Goal: Navigation & Orientation: Find specific page/section

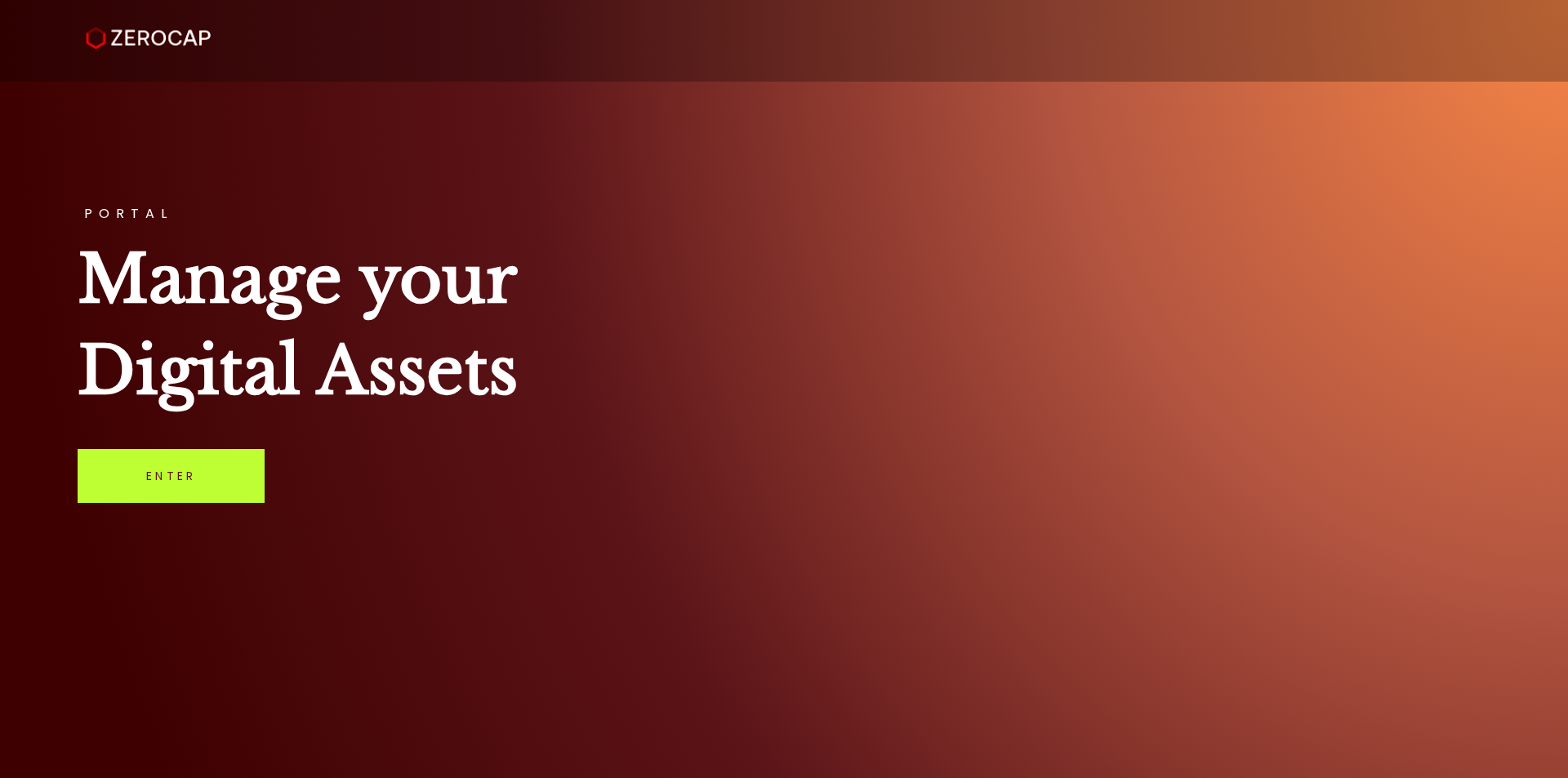
click at [181, 470] on link "Enter" at bounding box center [172, 475] width 187 height 54
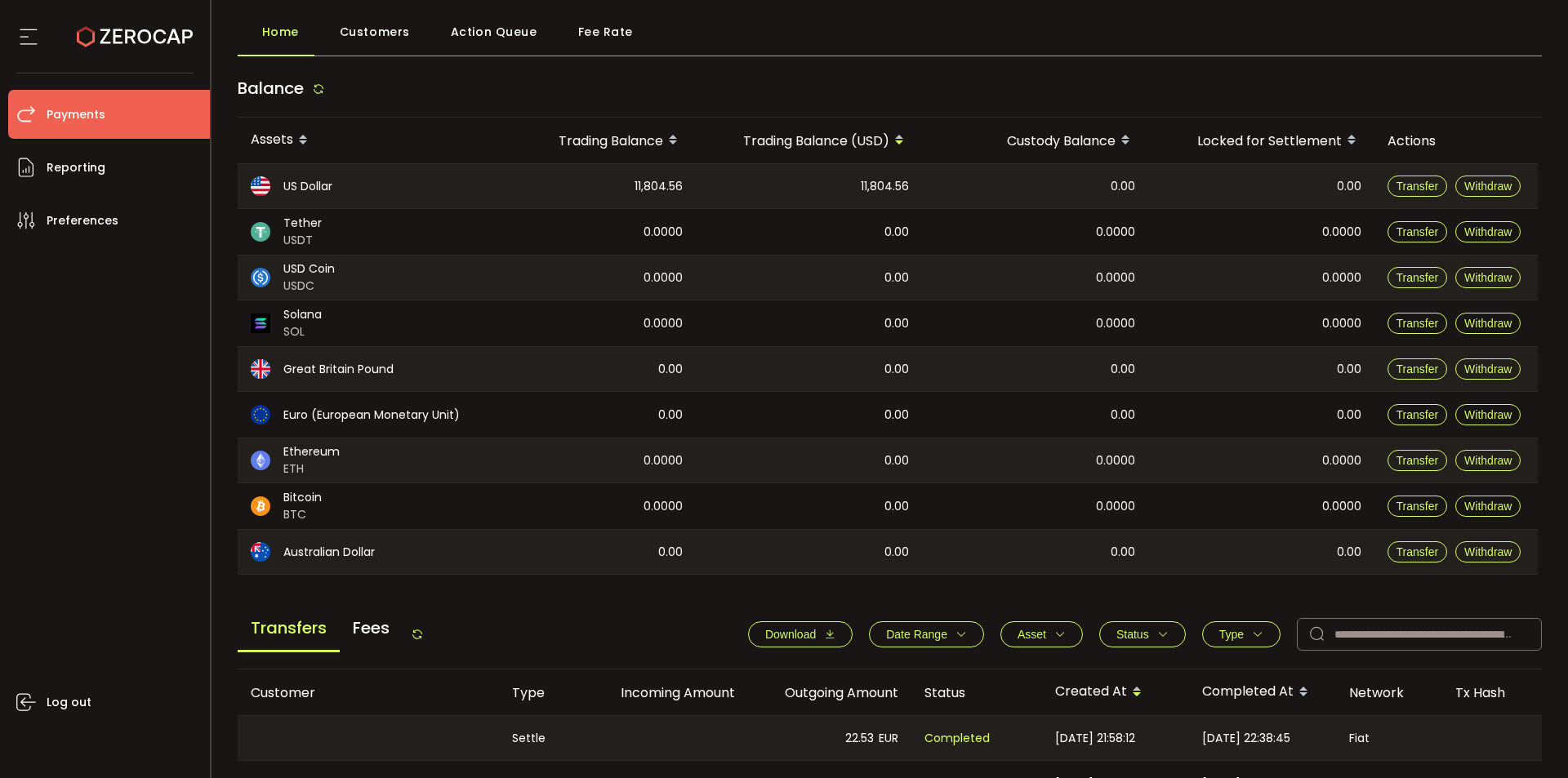
scroll to position [72, 0]
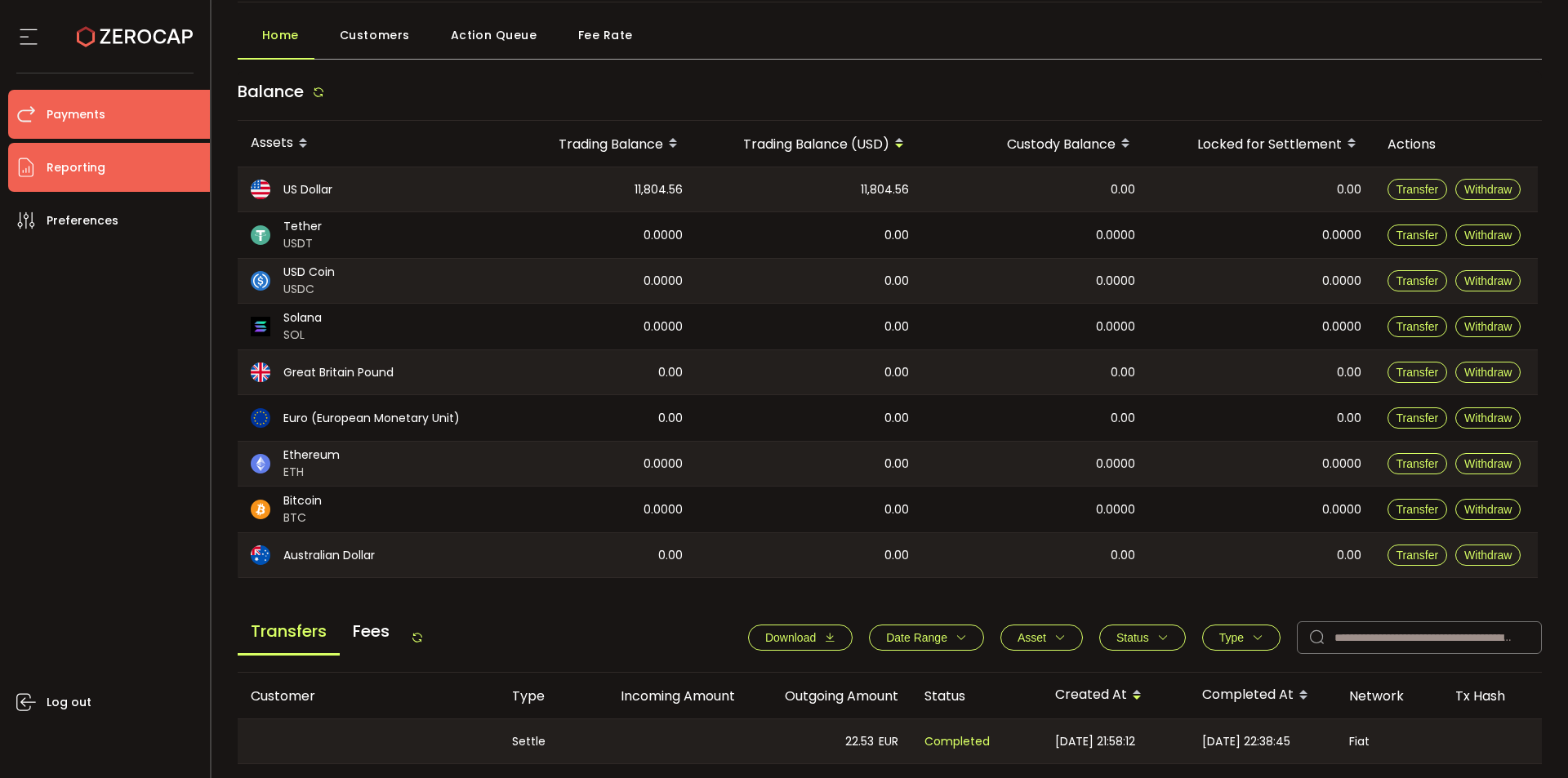
click at [135, 186] on li "Reporting" at bounding box center [109, 167] width 202 height 49
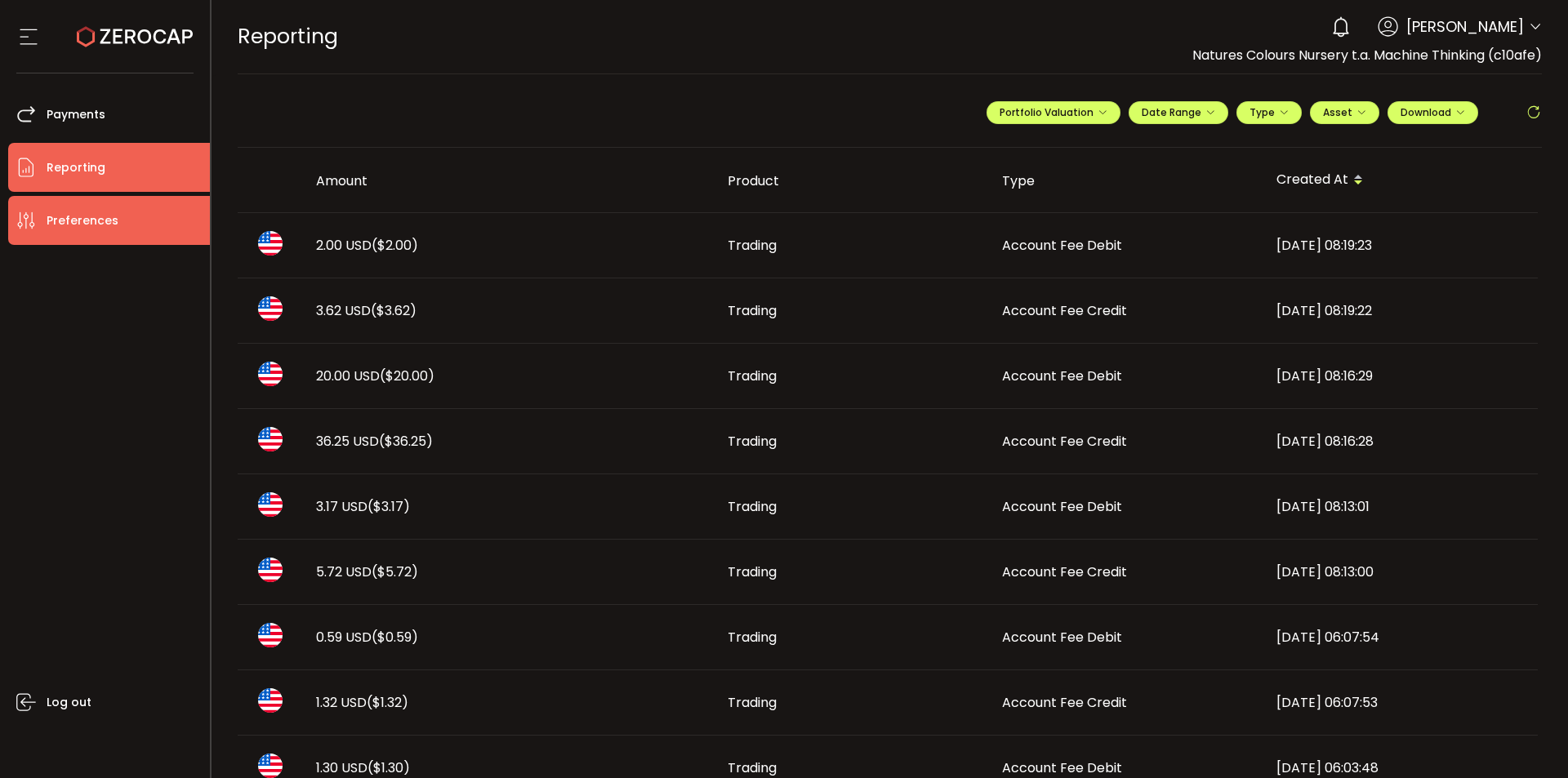
click at [109, 220] on span "Preferences" at bounding box center [83, 221] width 72 height 24
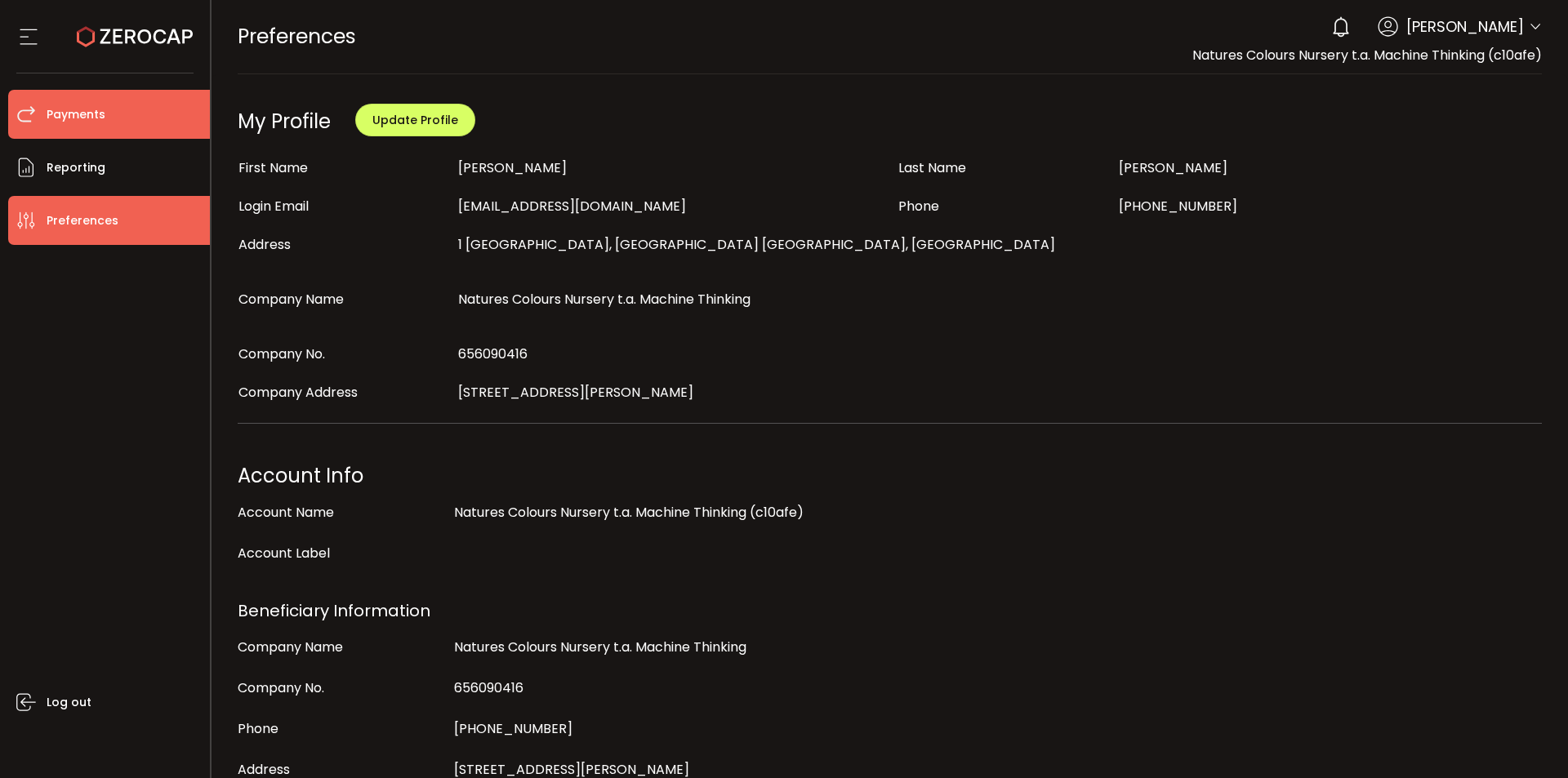
click at [102, 115] on span "Payments" at bounding box center [76, 115] width 59 height 24
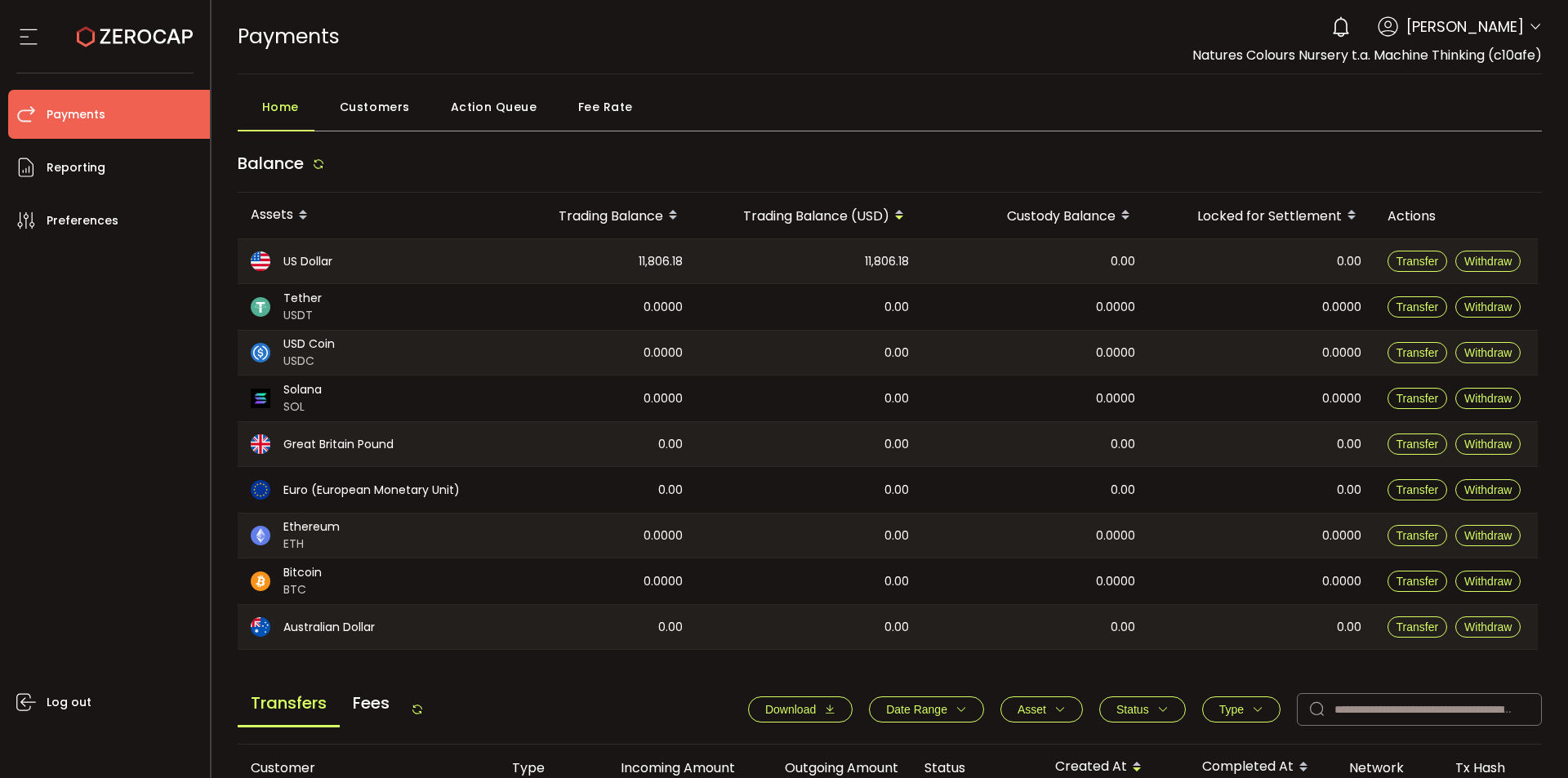
click at [353, 116] on span "Customers" at bounding box center [375, 107] width 71 height 33
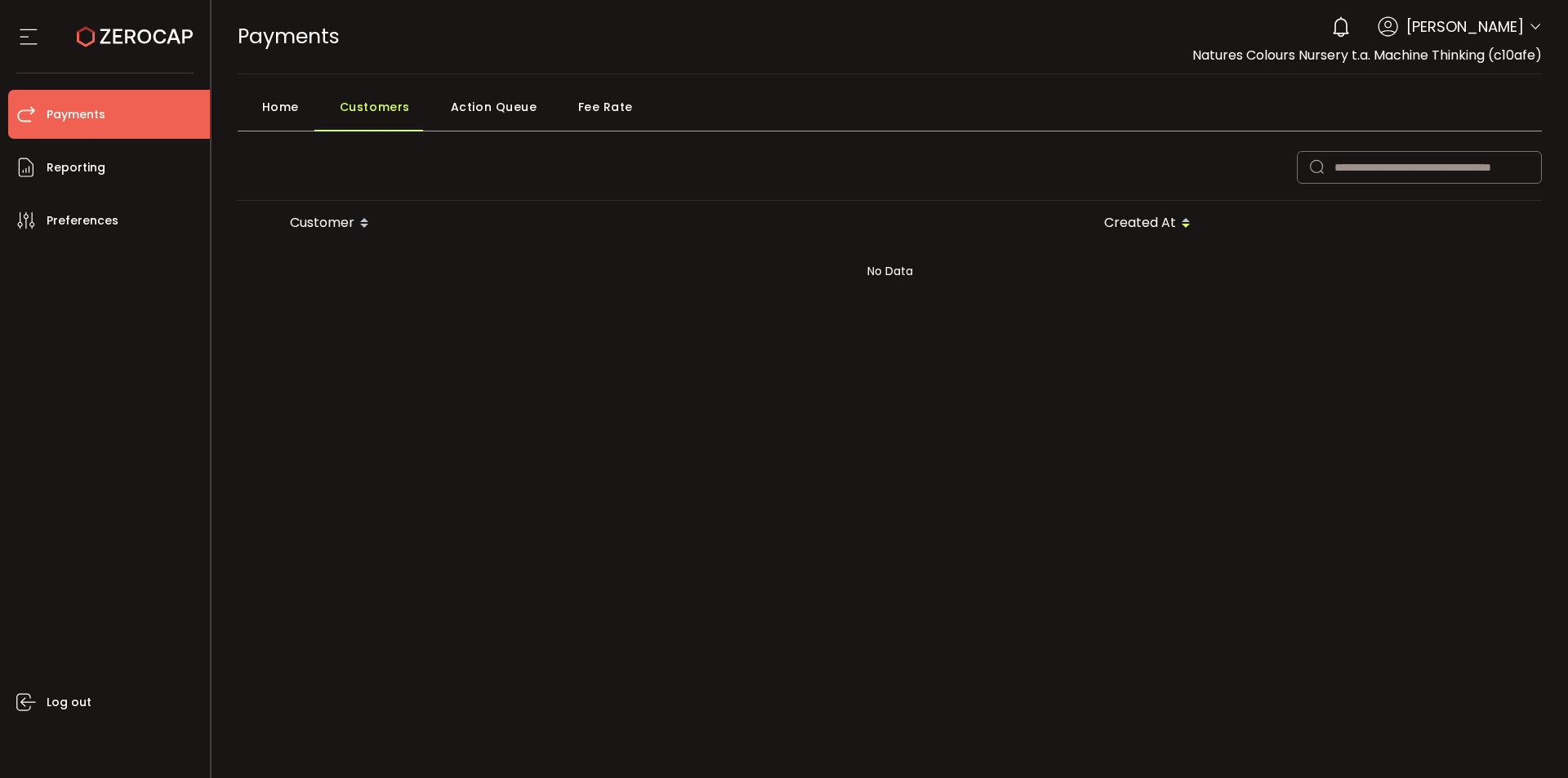
click at [518, 90] on main "Home Customers Action Queue Fee Rate Customer Created At No Data Total 0 ******…" at bounding box center [890, 331] width 1358 height 514
click at [531, 107] on div "Action Queue" at bounding box center [489, 111] width 128 height 40
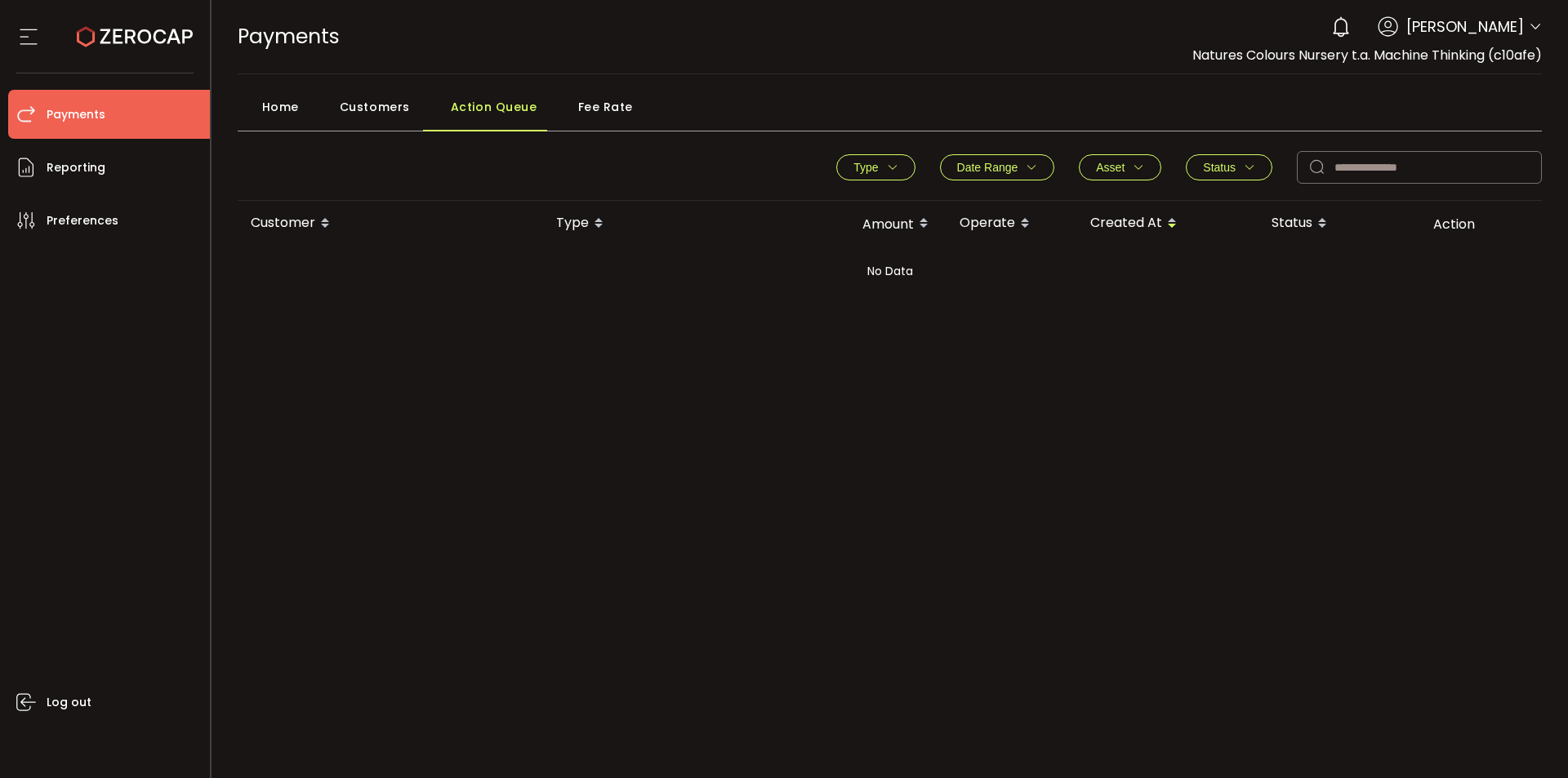
click at [583, 108] on span "Fee Rate" at bounding box center [606, 107] width 55 height 33
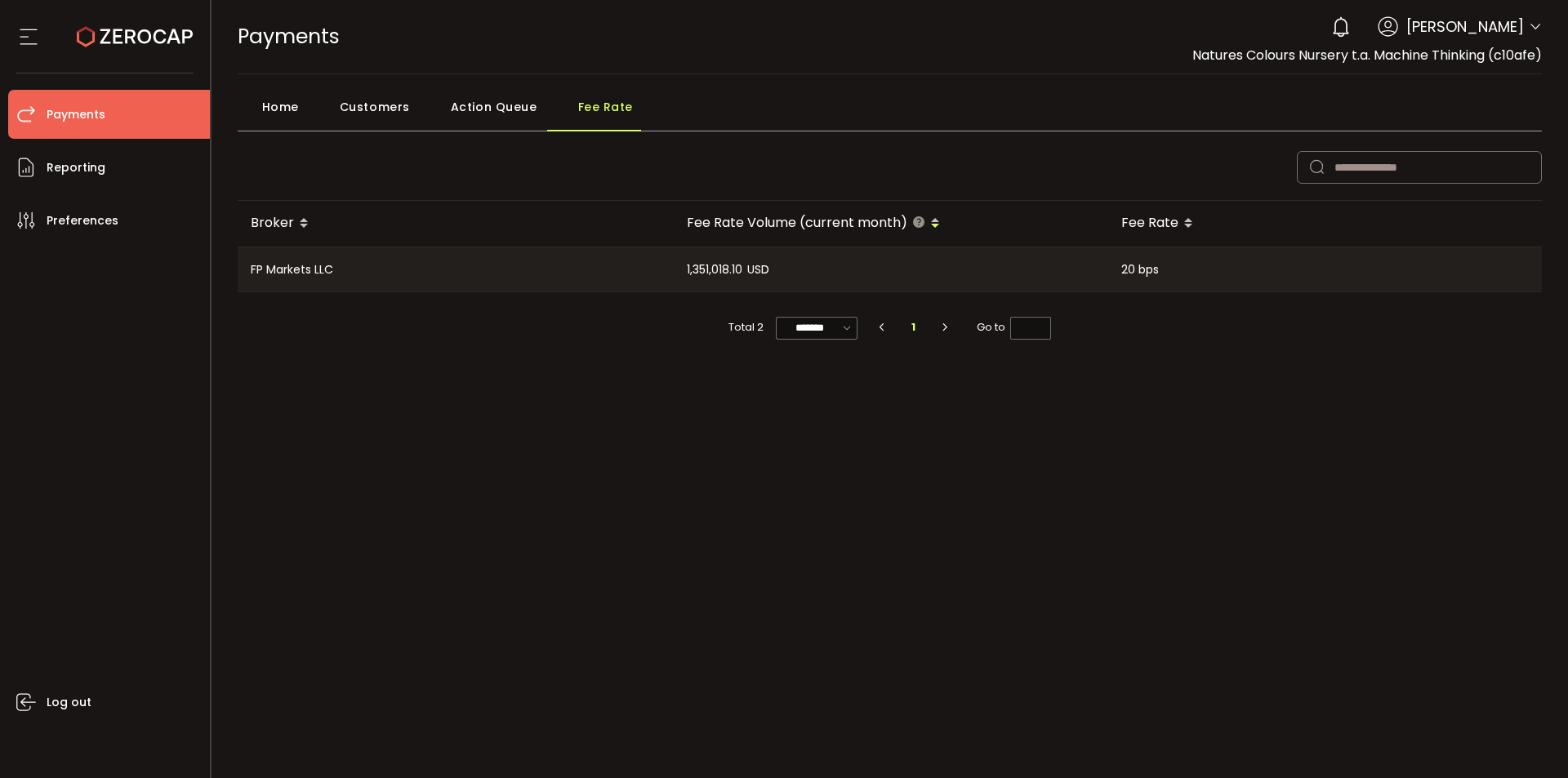
click at [275, 100] on span "Home" at bounding box center [281, 107] width 37 height 33
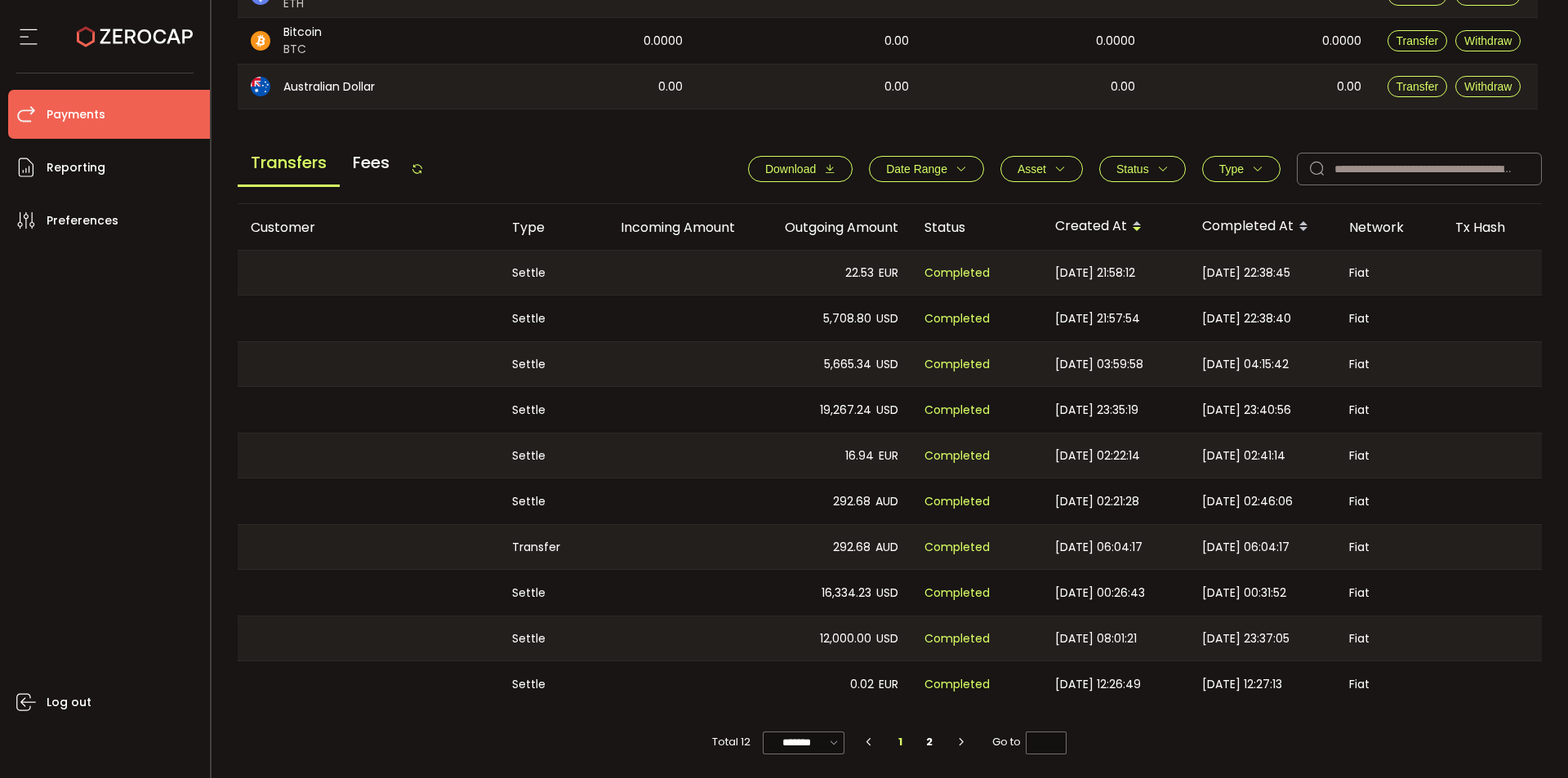
scroll to position [545, 0]
click at [359, 155] on span "Fees" at bounding box center [371, 162] width 63 height 44
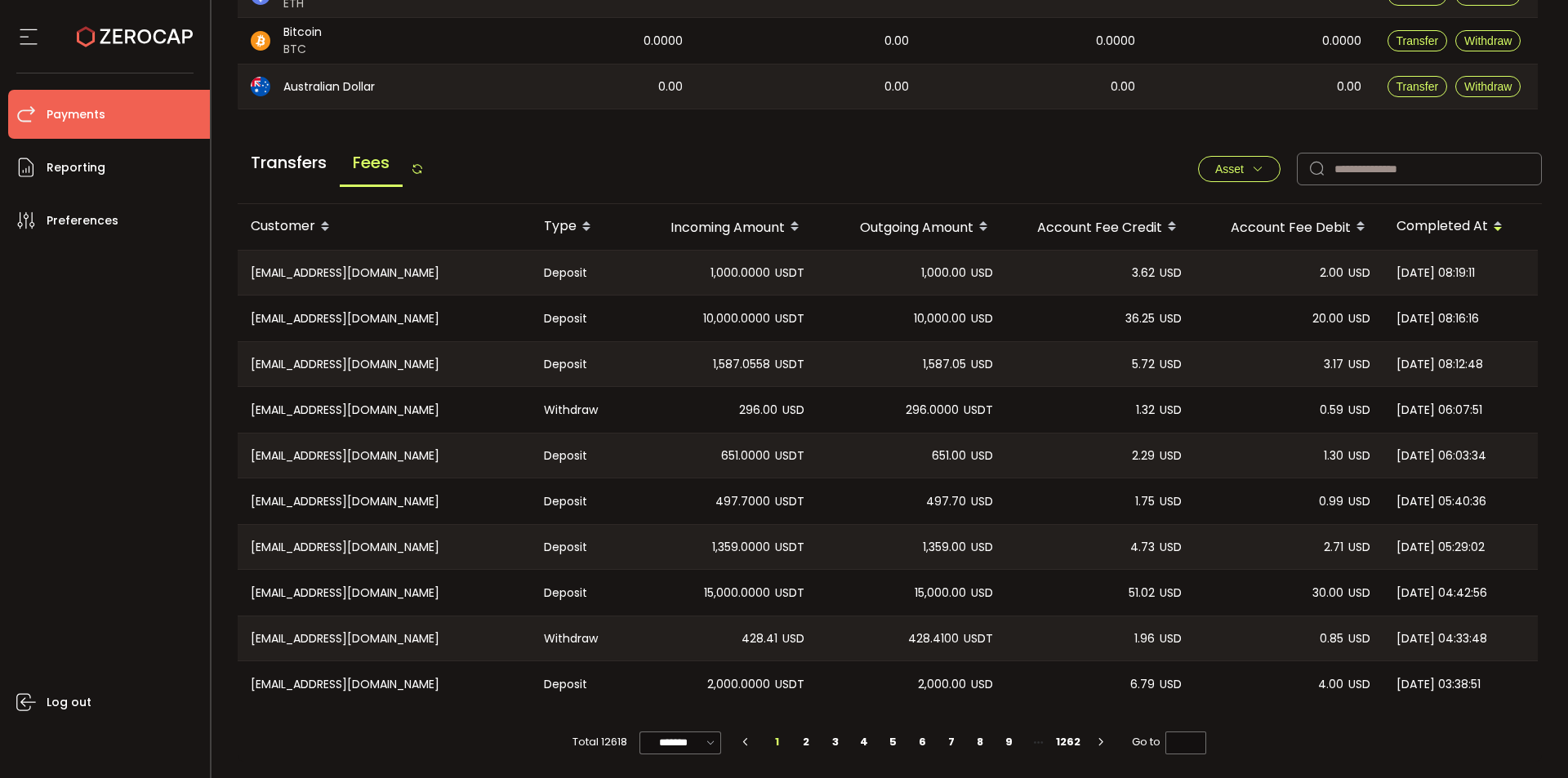
scroll to position [50, 0]
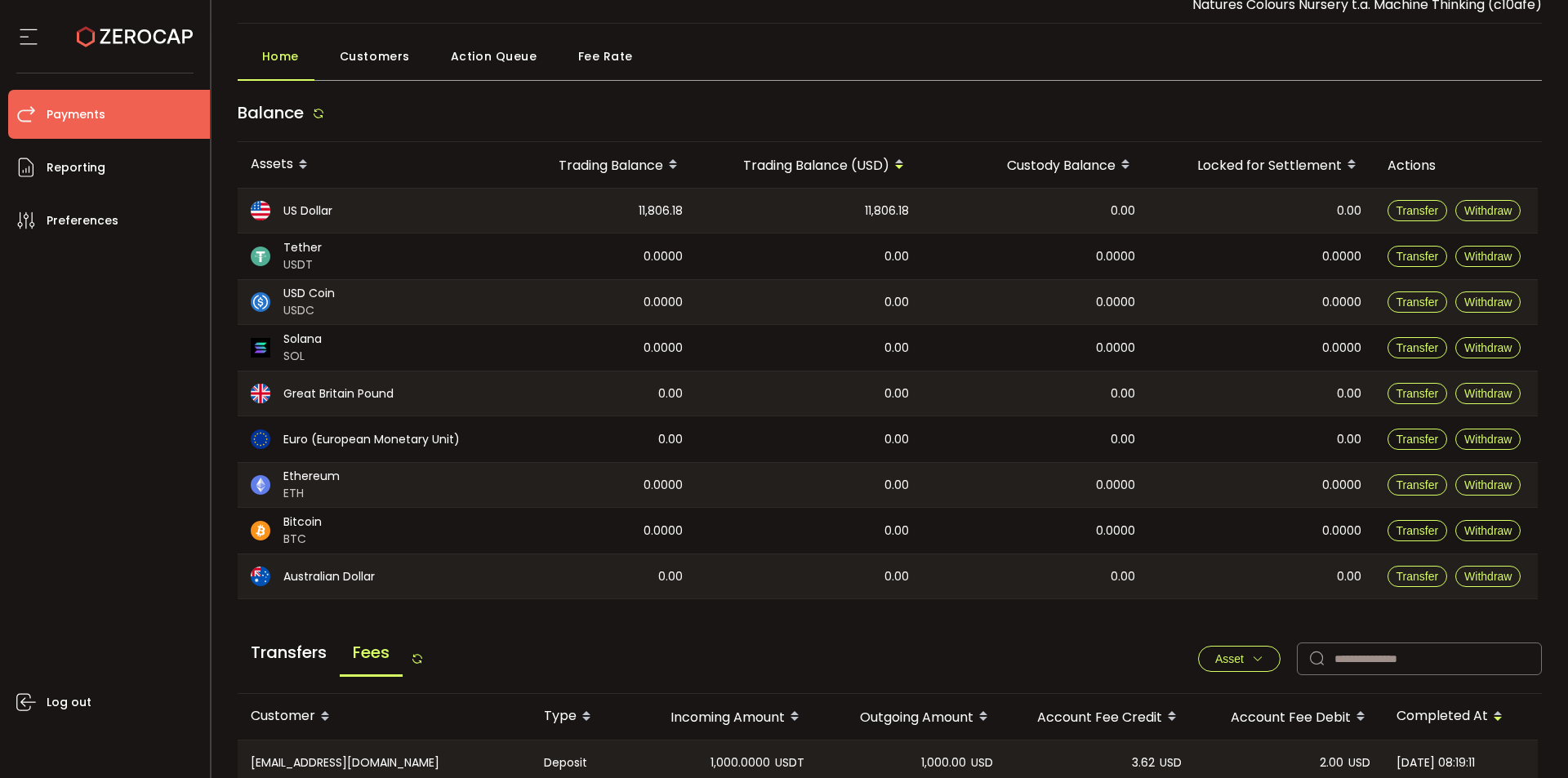
click at [655, 58] on div "Home Customers Action Queue Fee Rate" at bounding box center [890, 61] width 1305 height 40
click at [596, 61] on span "Fee Rate" at bounding box center [606, 57] width 55 height 33
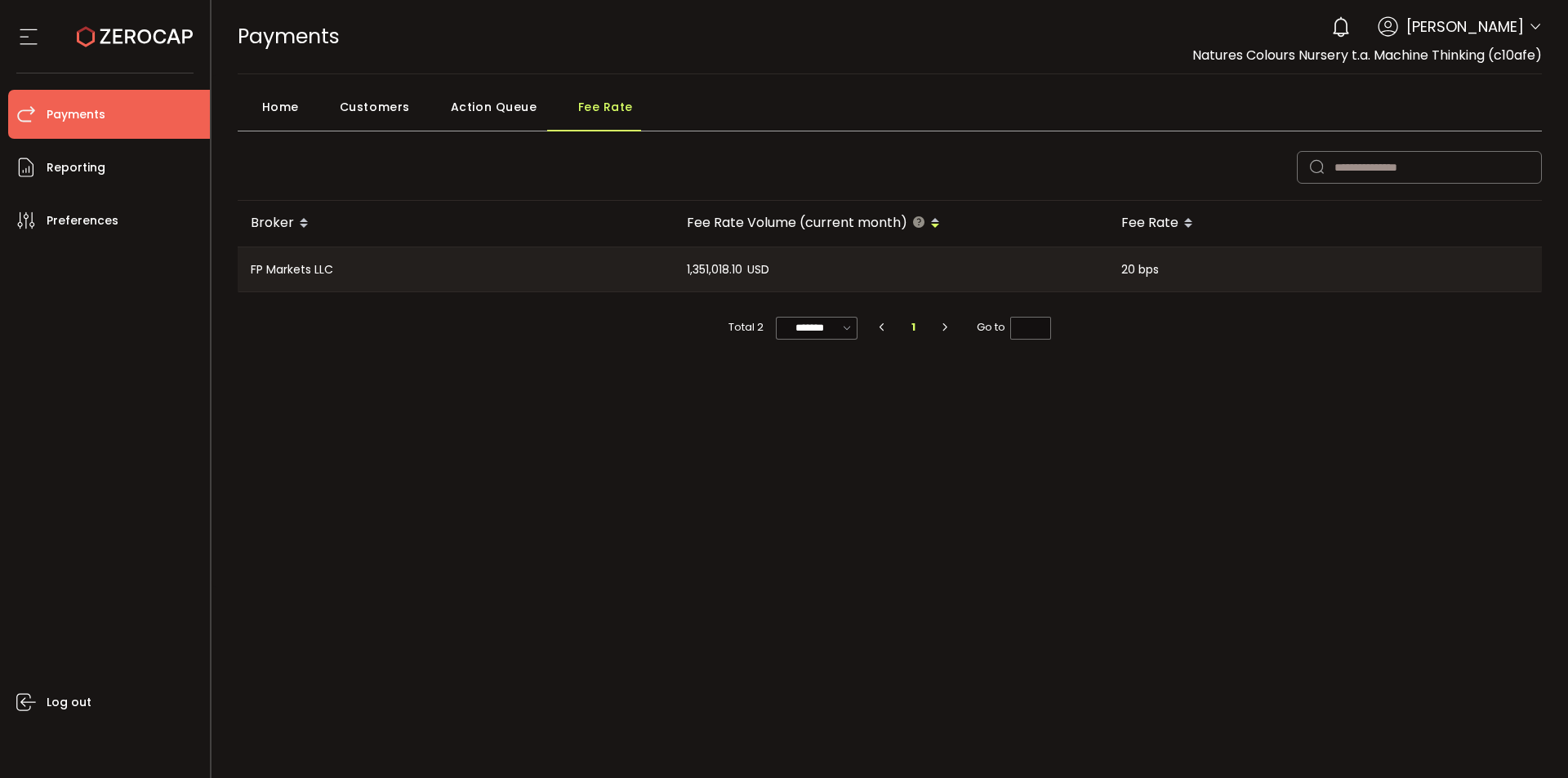
click at [278, 101] on span "Home" at bounding box center [281, 107] width 37 height 33
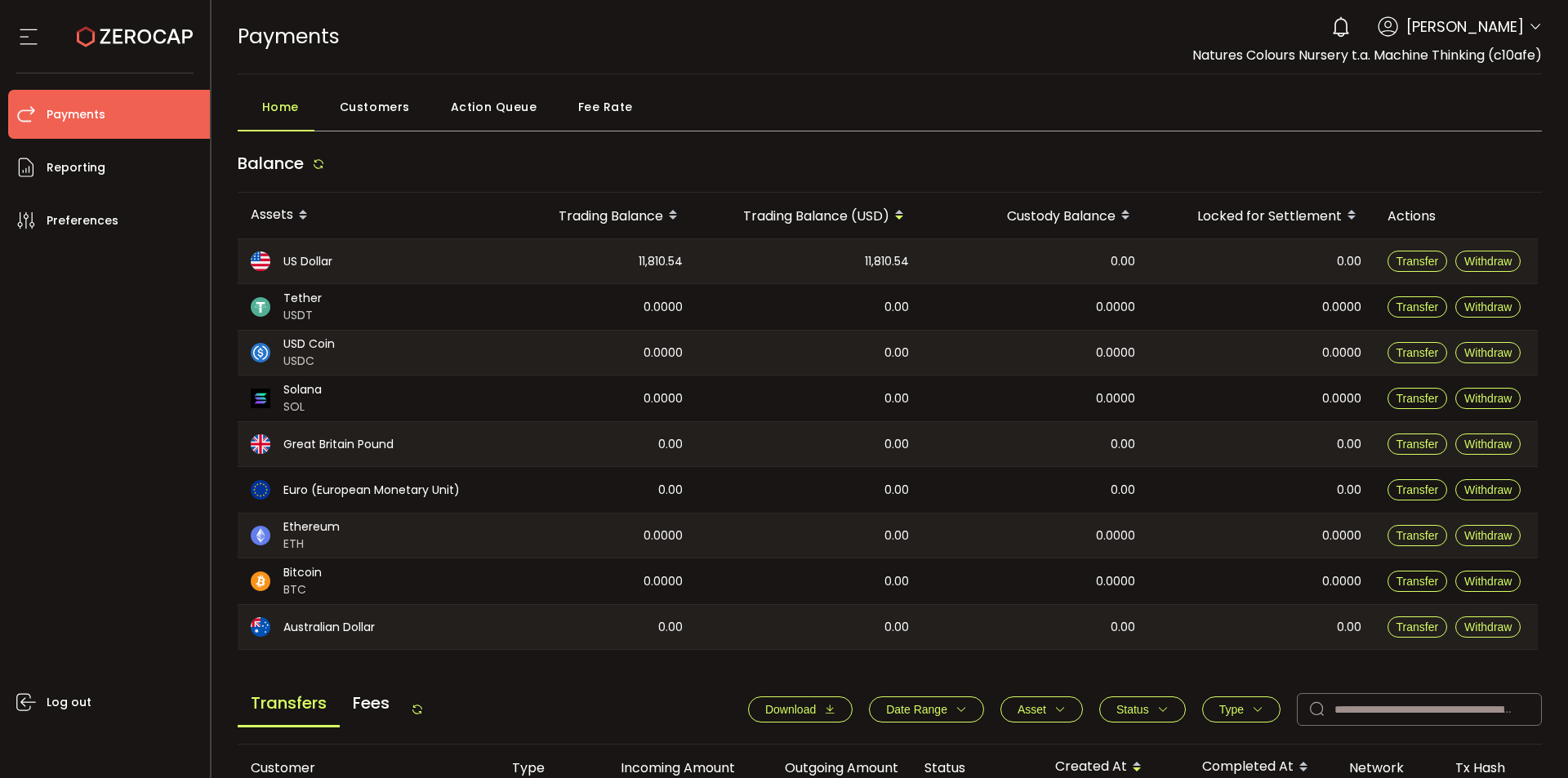
click at [601, 103] on span "Fee Rate" at bounding box center [606, 107] width 55 height 33
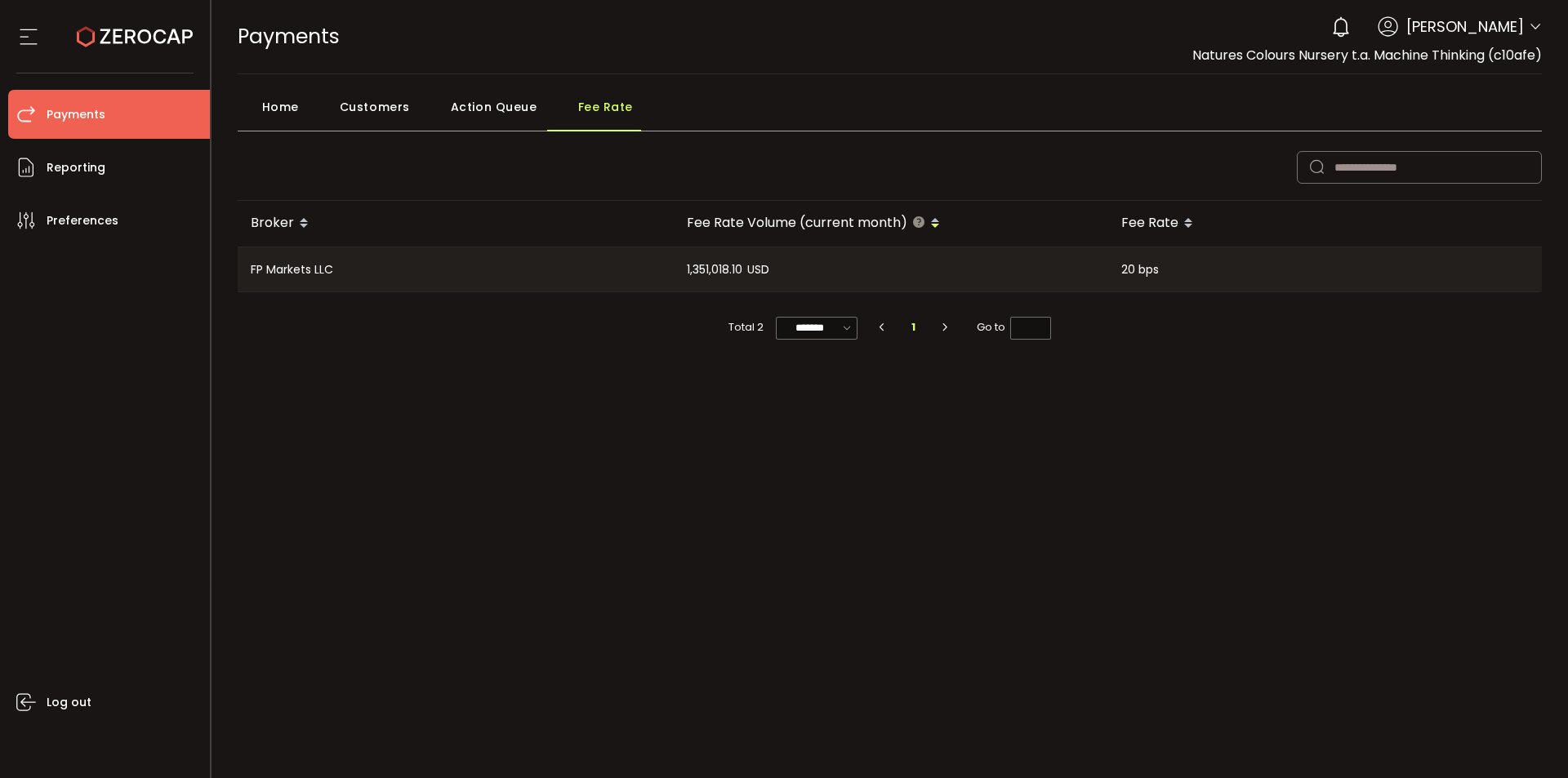
click at [270, 107] on span "Home" at bounding box center [281, 107] width 37 height 33
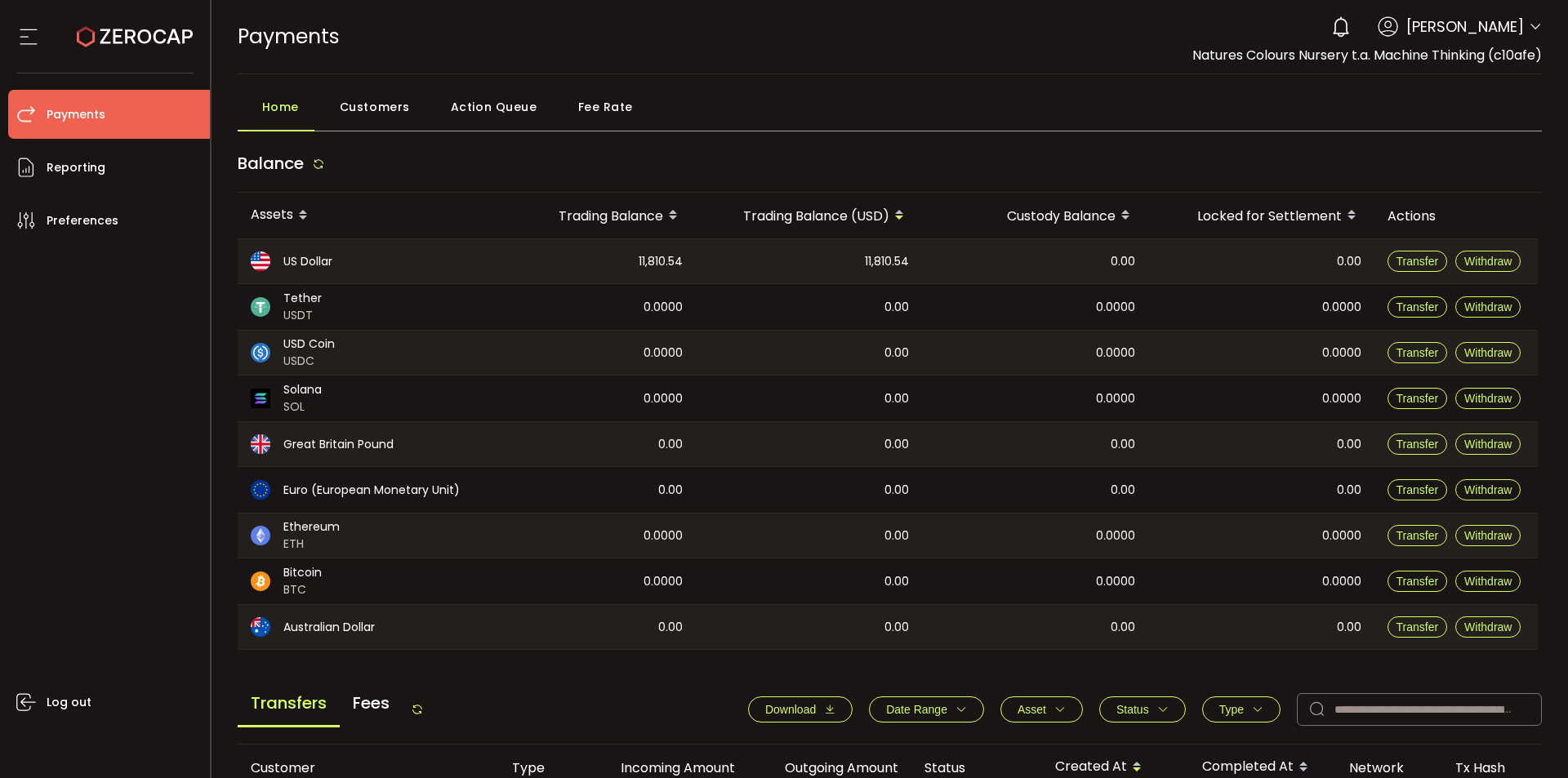
scroll to position [327, 0]
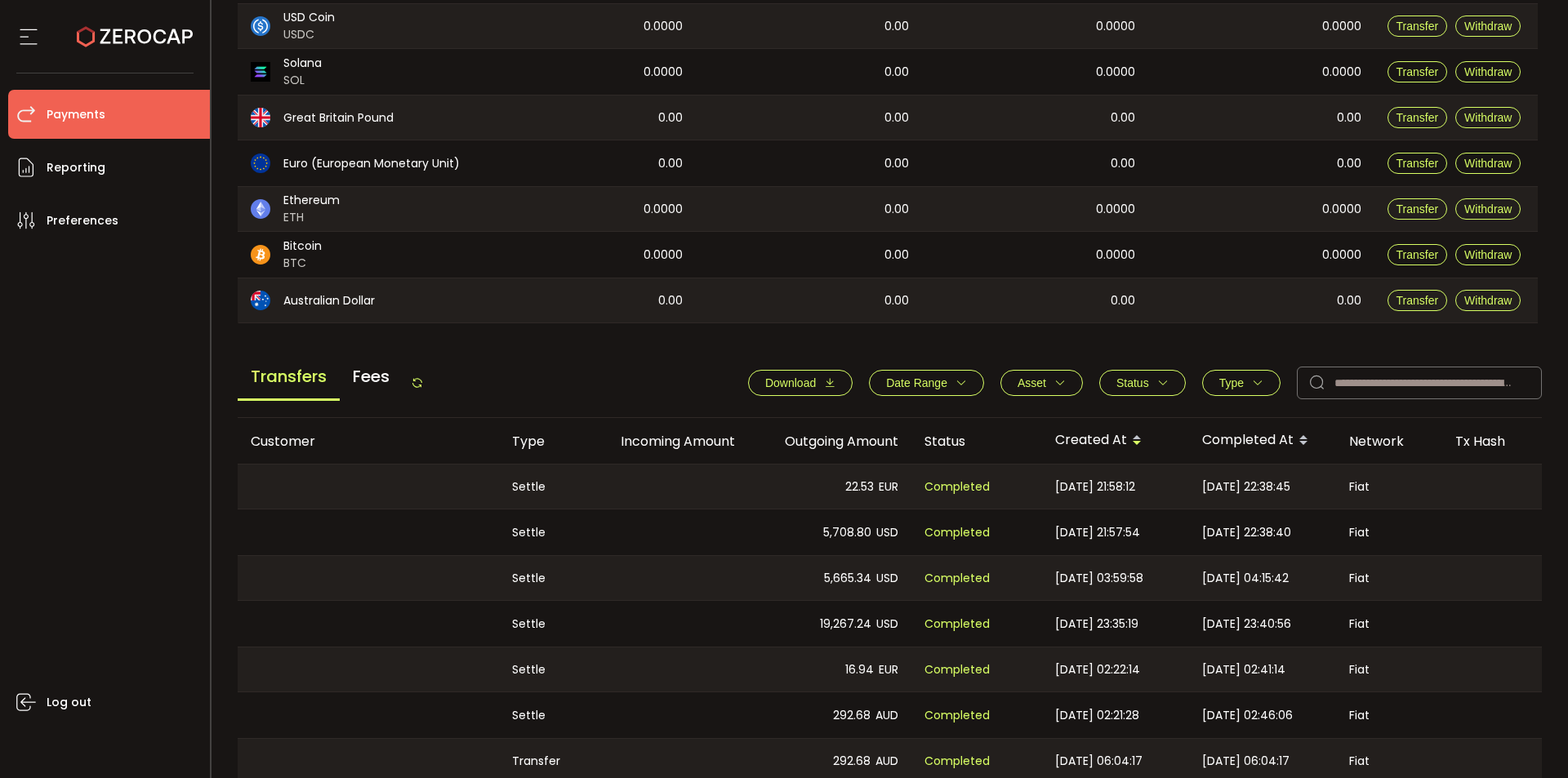
click at [375, 383] on span "Fees" at bounding box center [371, 376] width 63 height 44
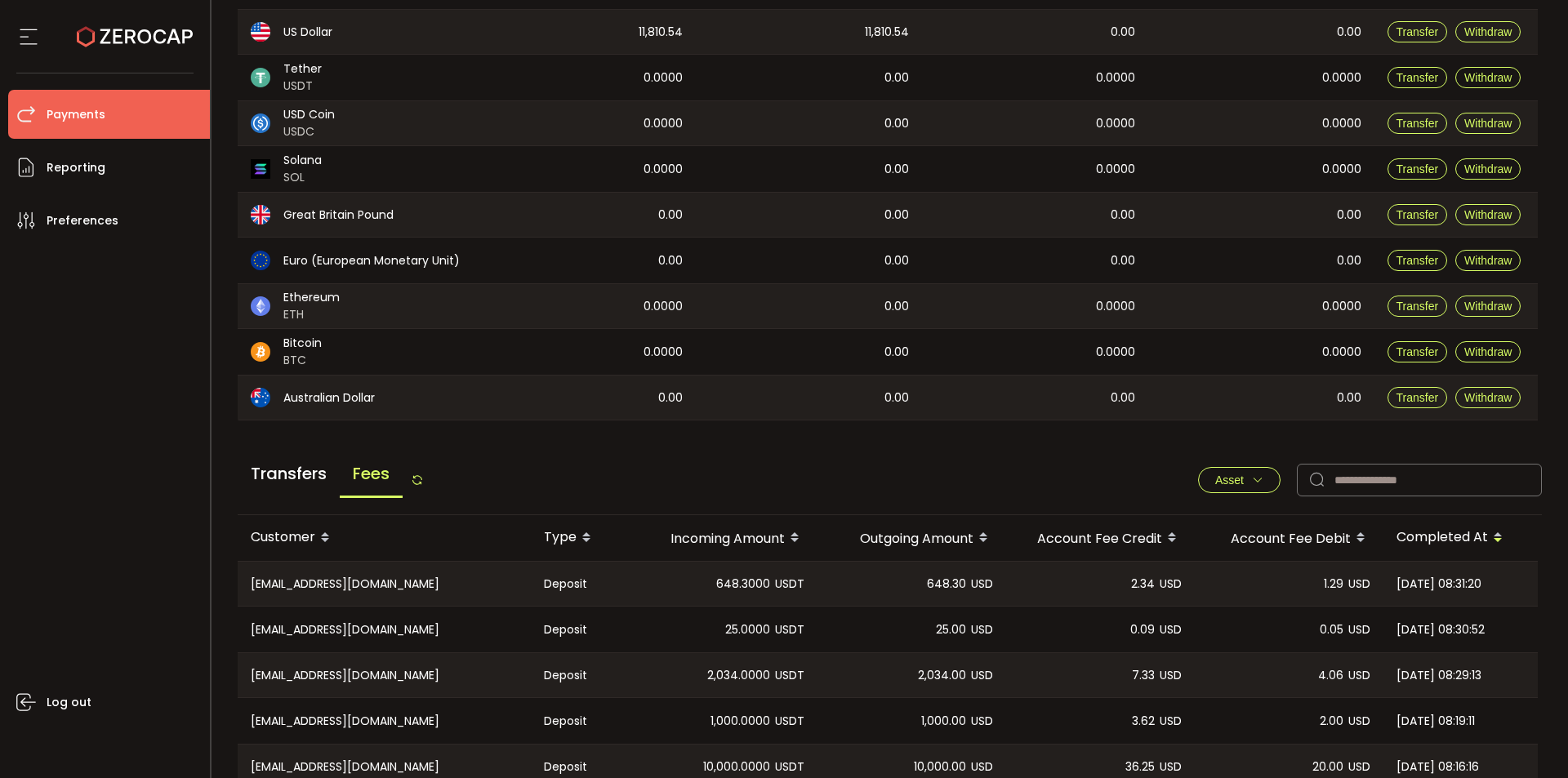
scroll to position [0, 0]
